Goal: Task Accomplishment & Management: Manage account settings

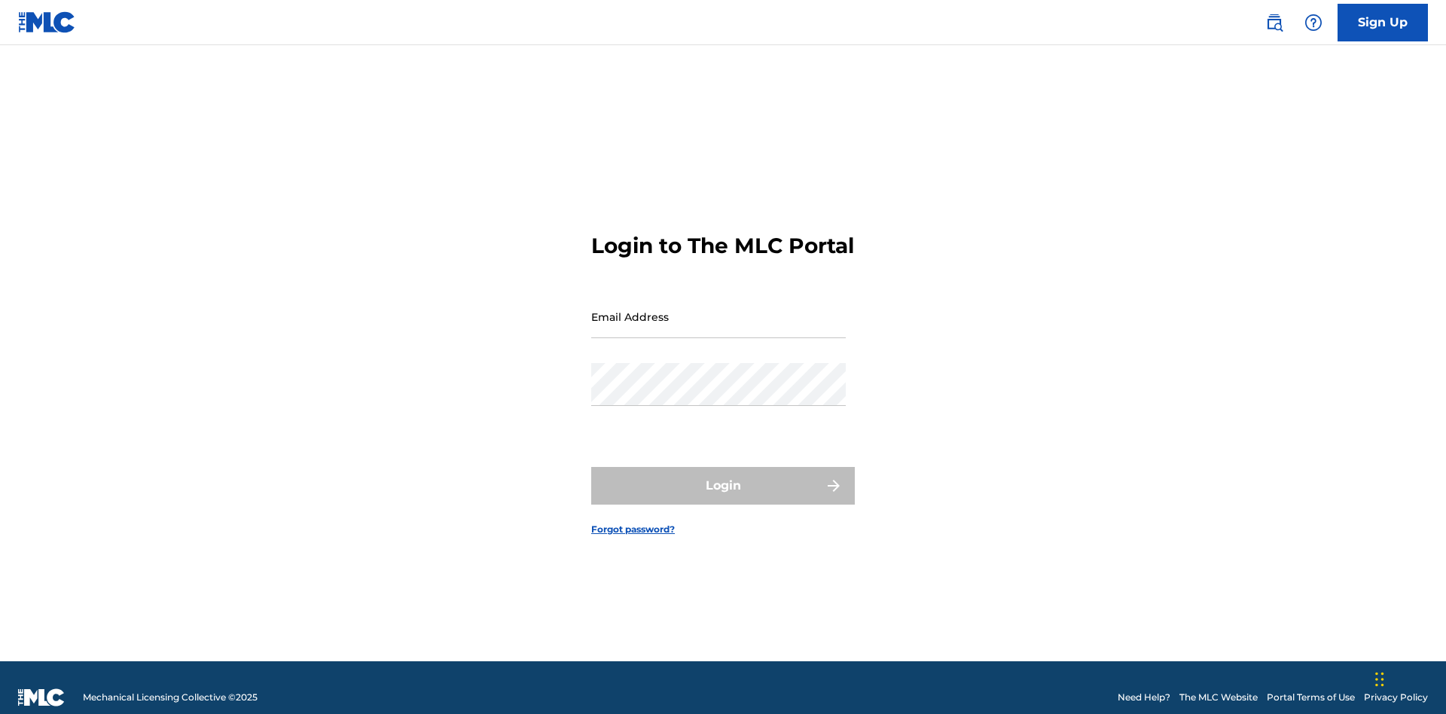
scroll to position [20, 0]
click at [718, 309] on input "Email Address" at bounding box center [718, 316] width 254 height 43
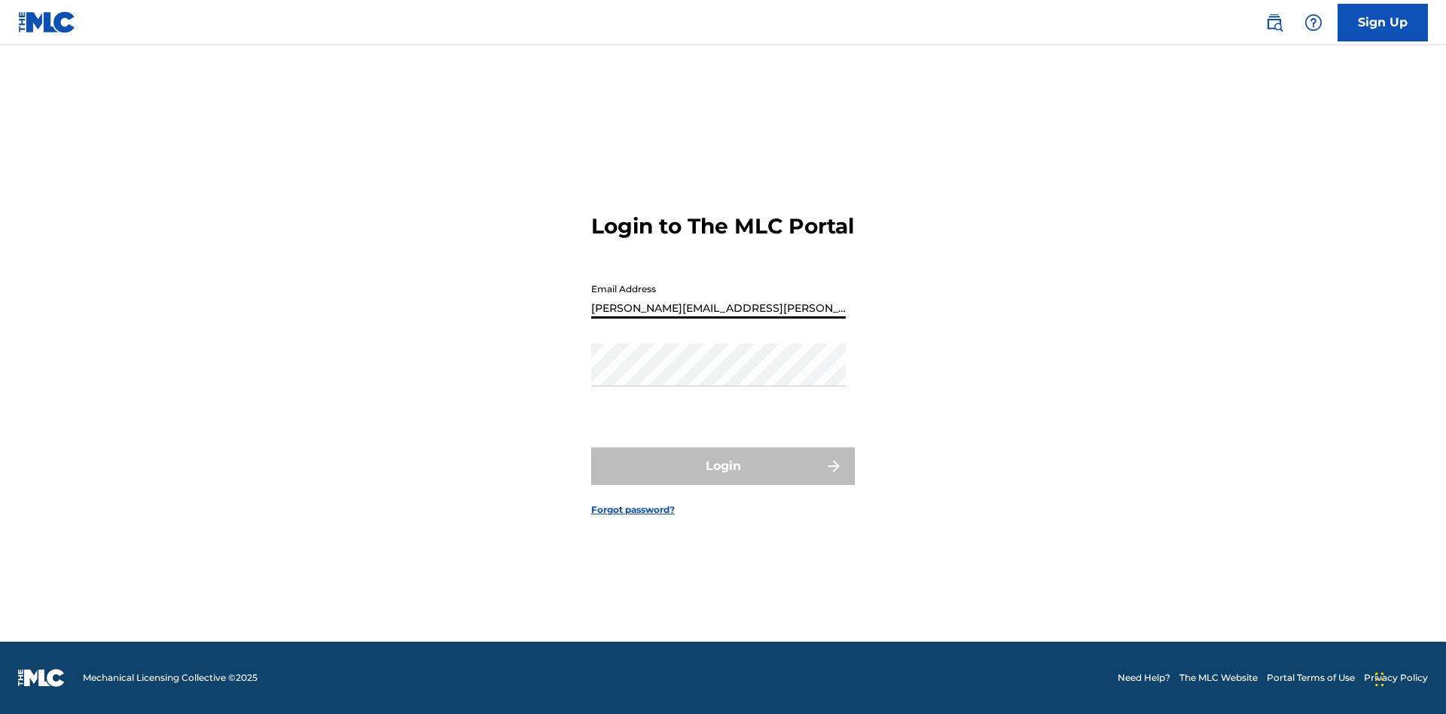
type input "[PERSON_NAME][EMAIL_ADDRESS][PERSON_NAME][DOMAIN_NAME]"
click at [723, 479] on button "Login" at bounding box center [723, 466] width 264 height 38
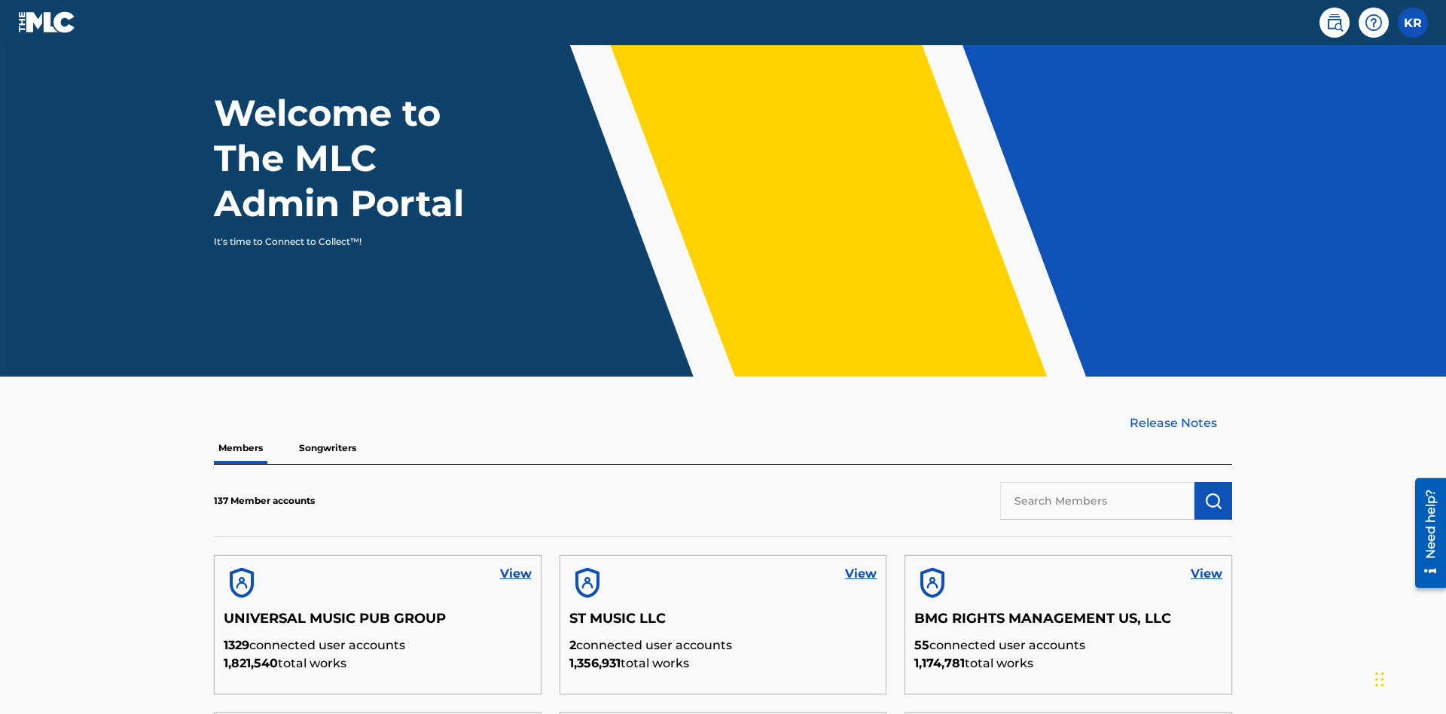
click at [1097, 482] on input "text" at bounding box center [1097, 501] width 194 height 38
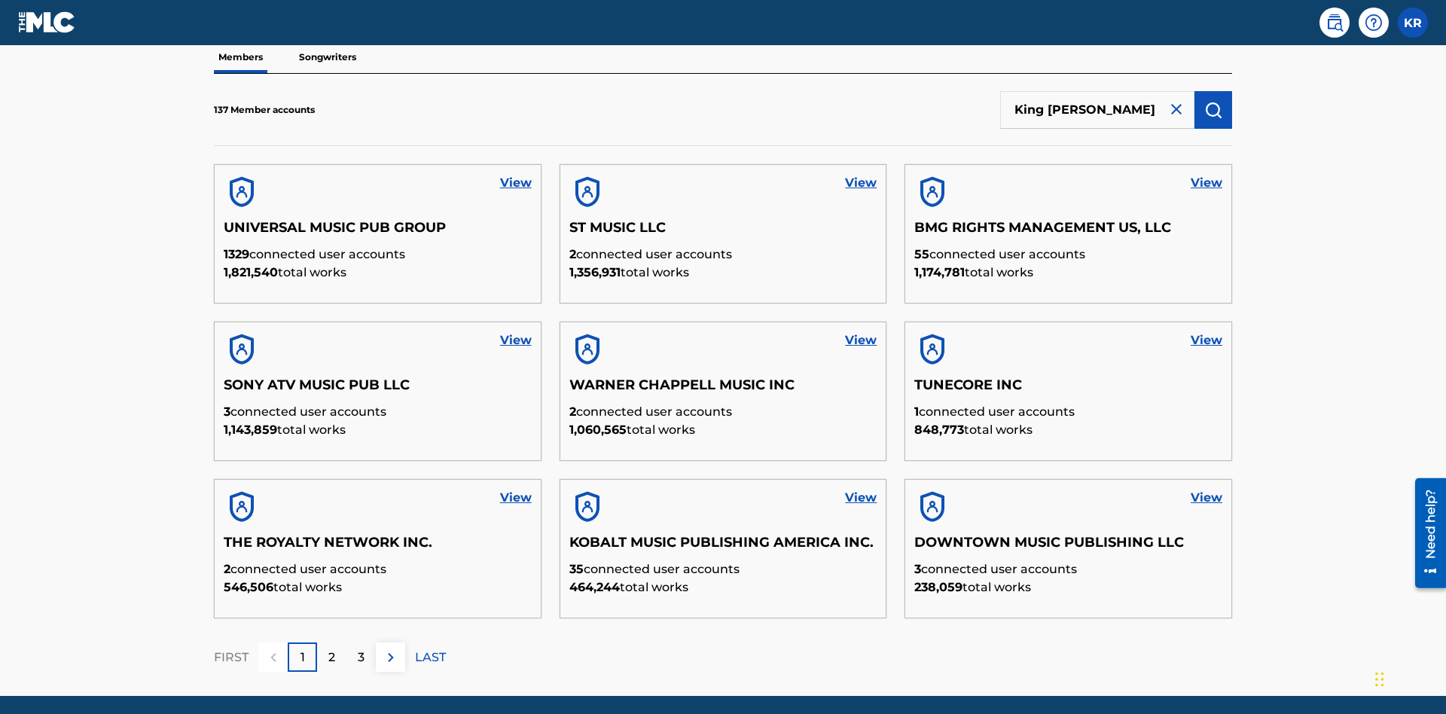
type input "King McTesterson"
click at [1213, 101] on img "submit" at bounding box center [1213, 110] width 18 height 18
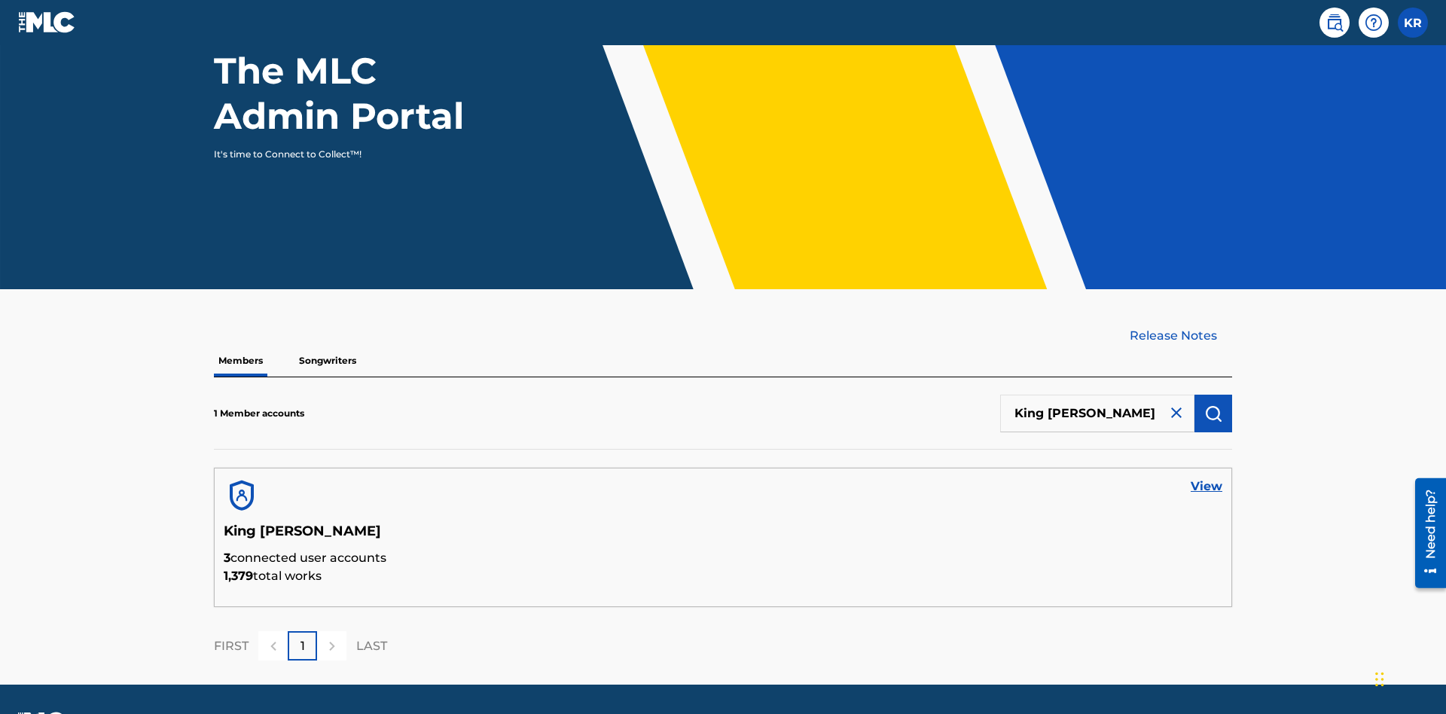
click at [1206, 477] on link "View" at bounding box center [1206, 486] width 32 height 18
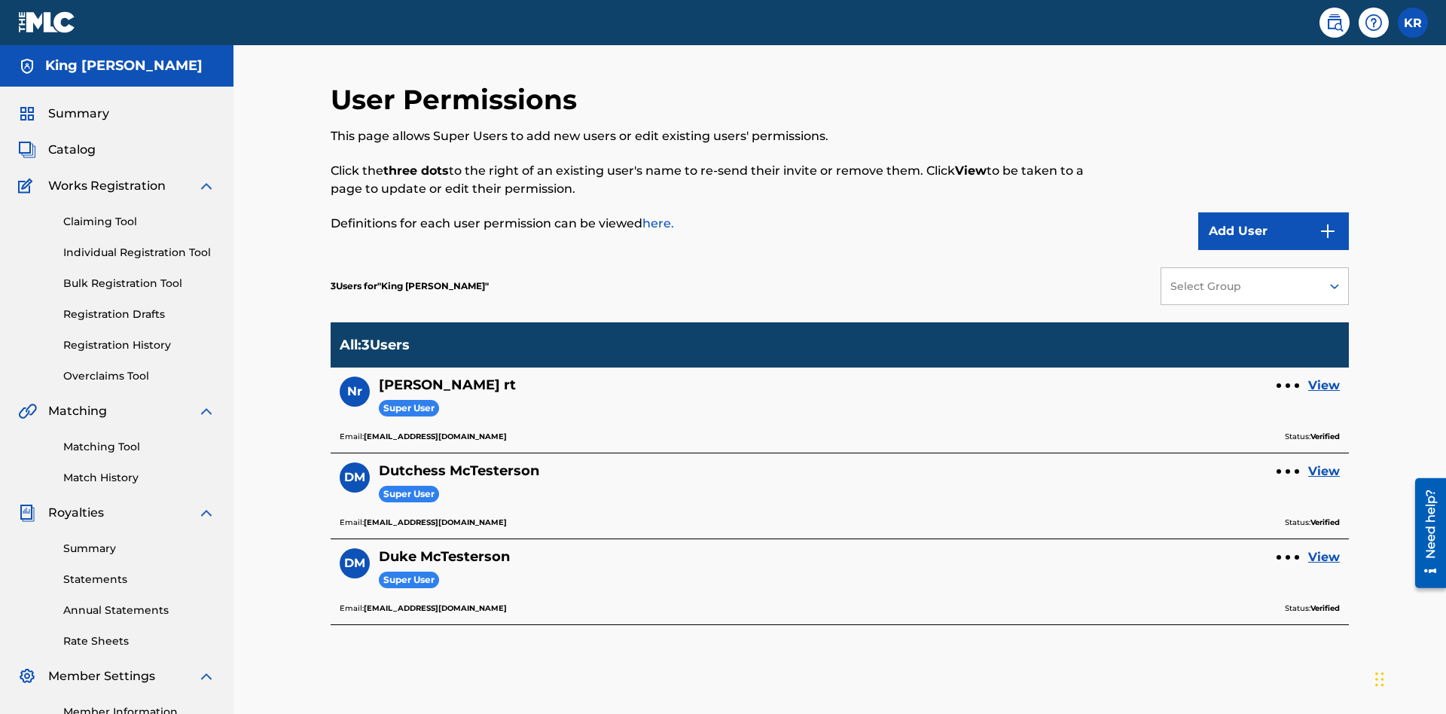
click at [1324, 462] on link "View" at bounding box center [1324, 471] width 32 height 18
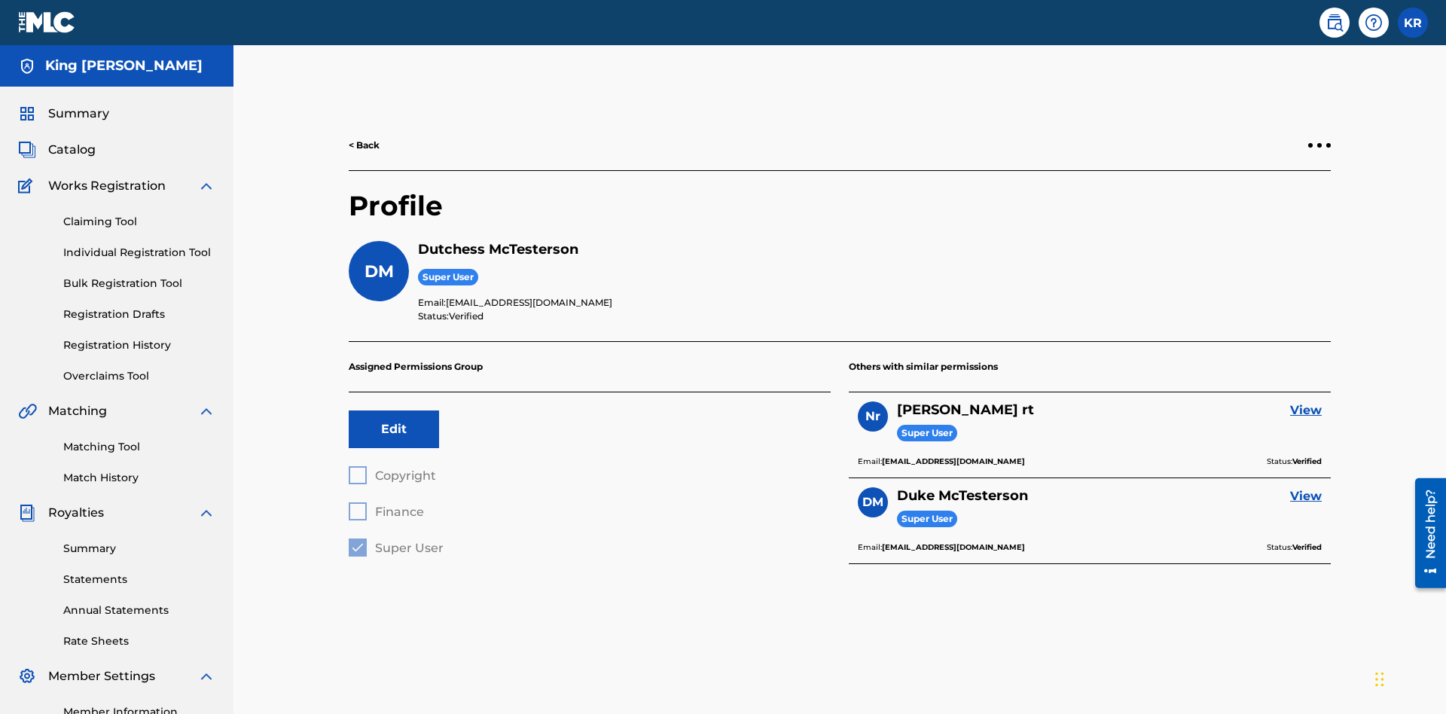
click at [394, 410] on button "Edit" at bounding box center [394, 429] width 90 height 38
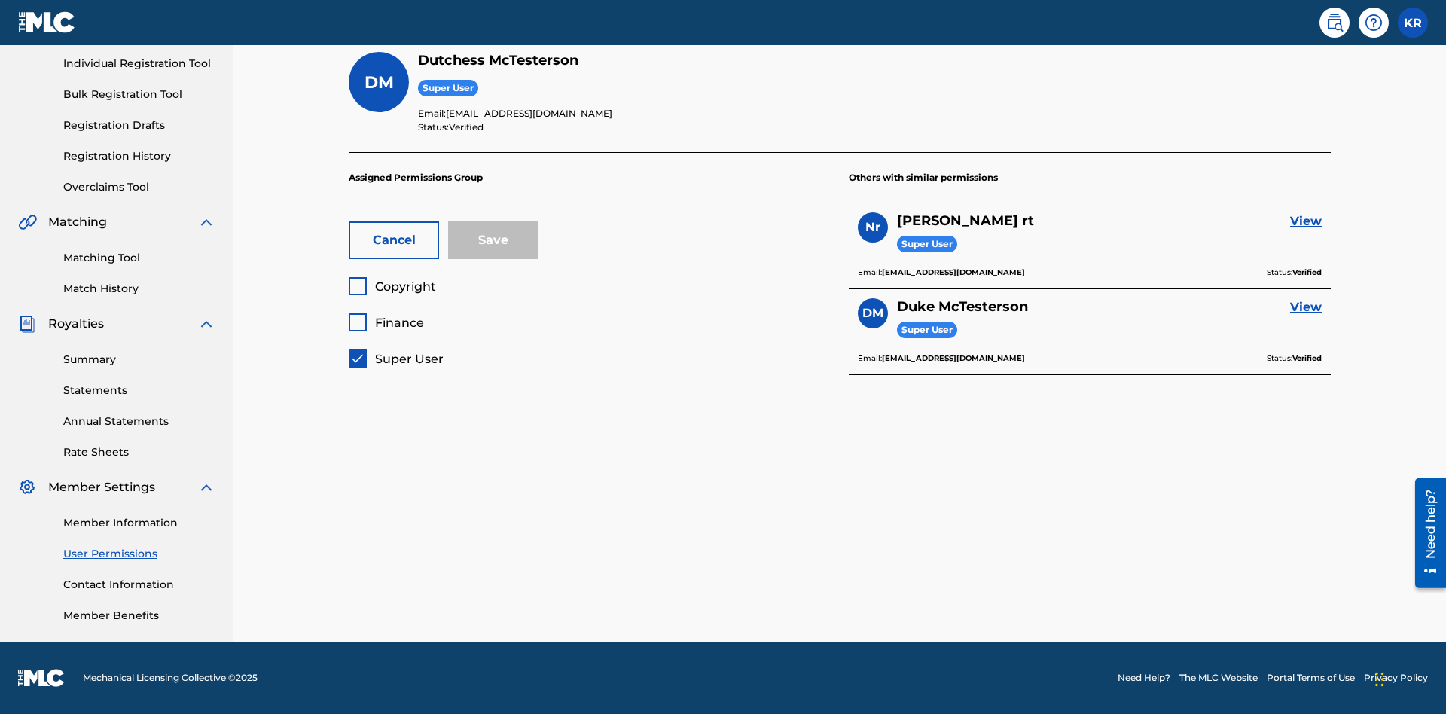
click at [395, 358] on span "Super User" at bounding box center [409, 359] width 69 height 14
click at [391, 286] on span "Copyright" at bounding box center [405, 286] width 61 height 14
